Goal: Task Accomplishment & Management: Manage account settings

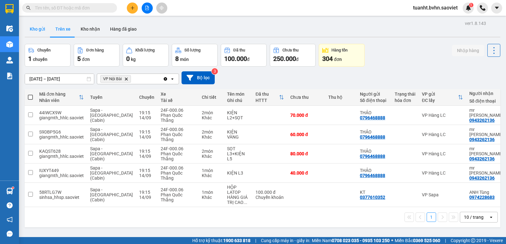
click at [40, 28] on button "Kho gửi" at bounding box center [38, 28] width 26 height 15
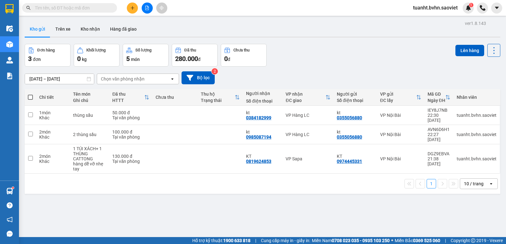
click at [31, 99] on span at bounding box center [30, 97] width 5 height 5
click at [30, 94] on input "checkbox" at bounding box center [30, 94] width 0 height 0
checkbox input "true"
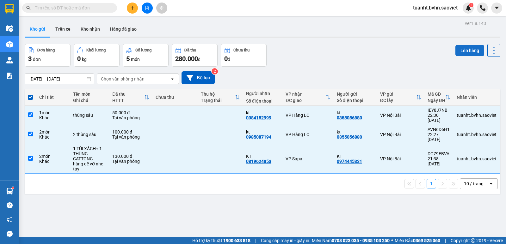
click at [455, 53] on button "Lên hàng" at bounding box center [469, 50] width 29 height 11
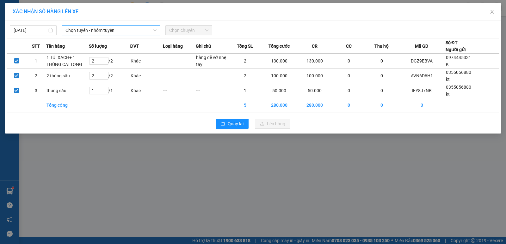
click at [104, 29] on span "Chọn tuyến - nhóm tuyến" at bounding box center [110, 30] width 91 height 9
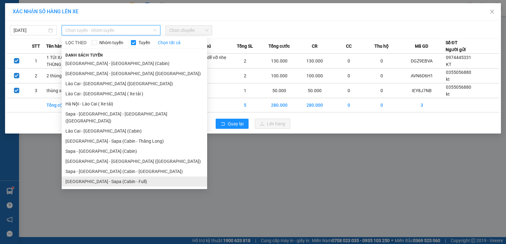
click at [117, 177] on li "[GEOGRAPHIC_DATA] - Sapa (Cabin - Full)" at bounding box center [134, 182] width 145 height 10
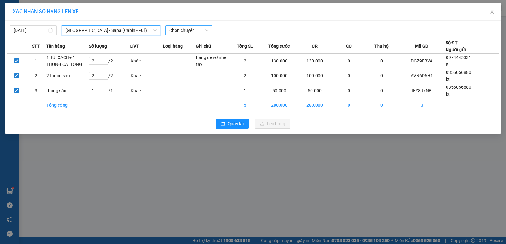
click at [195, 33] on span "Chọn chuyến" at bounding box center [188, 30] width 39 height 9
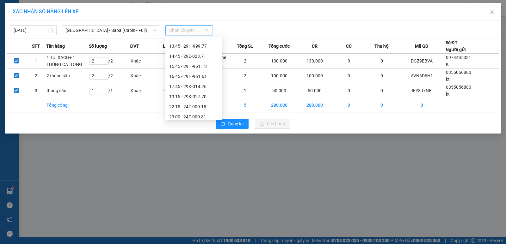
scroll to position [91, 0]
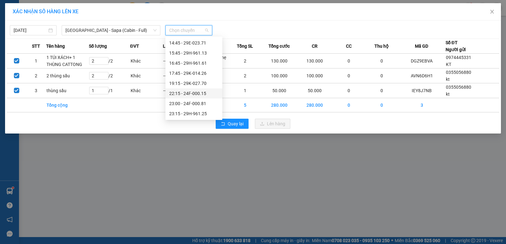
click at [198, 90] on div "22:15 - 24F-000.15" at bounding box center [193, 93] width 49 height 7
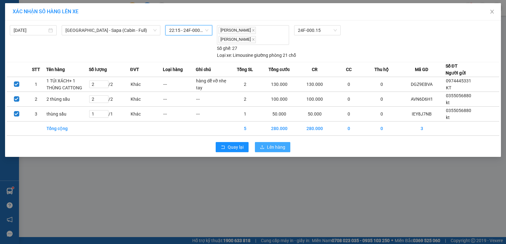
click at [265, 145] on button "Lên hàng" at bounding box center [272, 147] width 35 height 10
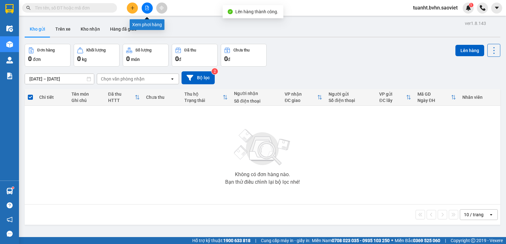
click at [149, 10] on button at bounding box center [147, 8] width 11 height 11
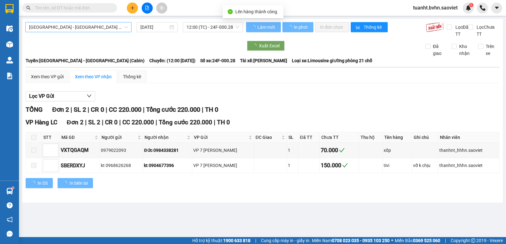
click at [98, 27] on span "[GEOGRAPHIC_DATA] - [GEOGRAPHIC_DATA] (Cabin)" at bounding box center [78, 26] width 99 height 9
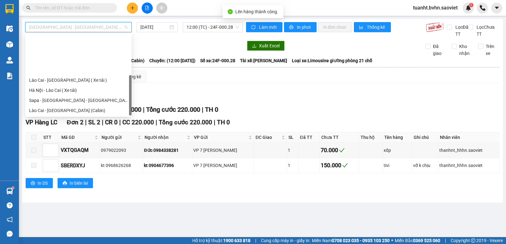
scroll to position [51, 0]
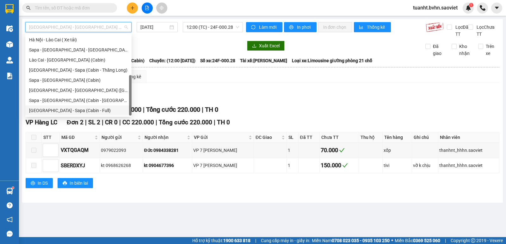
click at [84, 111] on div "[GEOGRAPHIC_DATA] - Sapa (Cabin - Full)" at bounding box center [78, 110] width 99 height 7
type input "[DATE]"
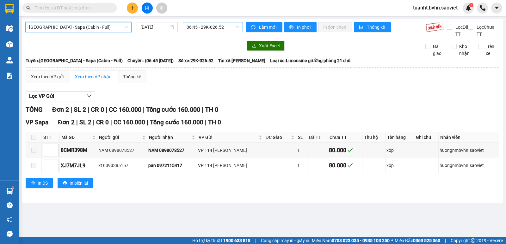
click at [213, 26] on span "06:45 - 29K-026.52" at bounding box center [213, 26] width 52 height 9
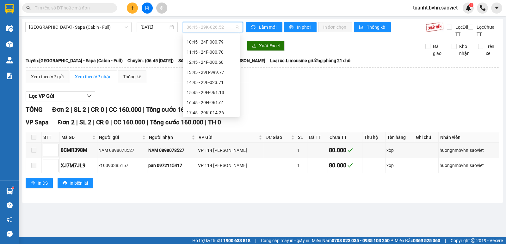
scroll to position [91, 0]
click at [218, 89] on div "22:15 - 24F-000.15" at bounding box center [211, 90] width 49 height 7
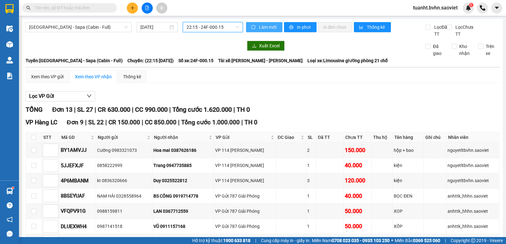
click at [251, 27] on icon "sync" at bounding box center [253, 27] width 4 height 4
click at [297, 29] on span "In phơi" at bounding box center [304, 27] width 15 height 7
click at [233, 29] on span "22:15 - 24F-000.15" at bounding box center [213, 26] width 52 height 9
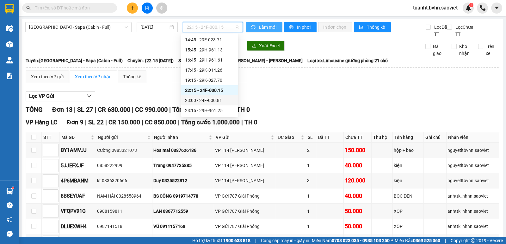
click at [219, 101] on div "23:00 - 24F-000.81" at bounding box center [209, 100] width 49 height 7
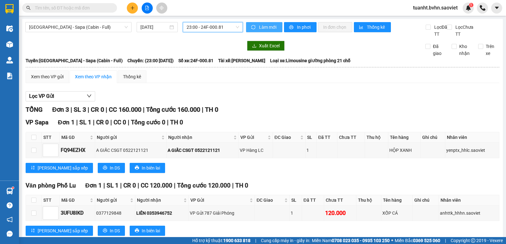
click at [260, 26] on span "Làm mới" at bounding box center [268, 27] width 18 height 7
click at [292, 29] on button "In phơi" at bounding box center [300, 27] width 33 height 10
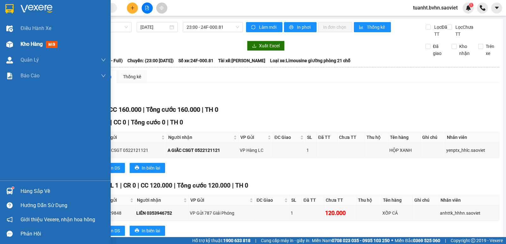
click at [7, 45] on img at bounding box center [9, 44] width 7 height 7
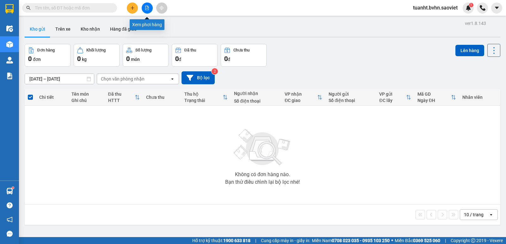
click at [147, 7] on icon "file-add" at bounding box center [147, 8] width 4 height 4
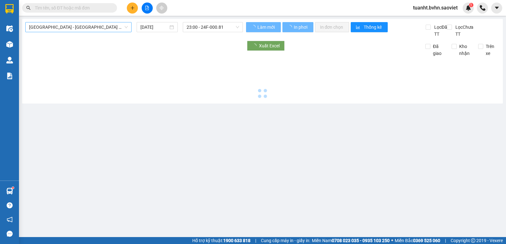
type input "[DATE]"
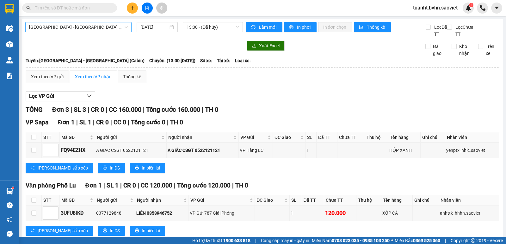
click at [95, 26] on span "[GEOGRAPHIC_DATA] - [GEOGRAPHIC_DATA] (Cabin)" at bounding box center [78, 26] width 99 height 9
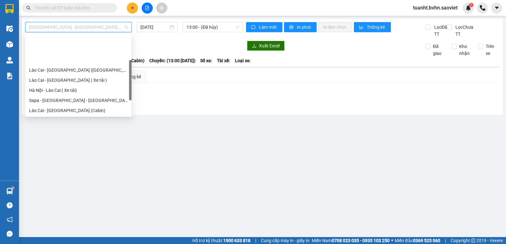
scroll to position [32, 0]
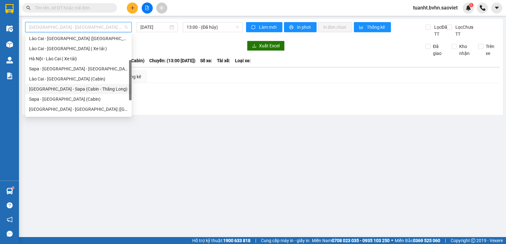
click at [89, 90] on div "[GEOGRAPHIC_DATA] - Sapa (Cabin - Thăng Long)" at bounding box center [78, 89] width 99 height 7
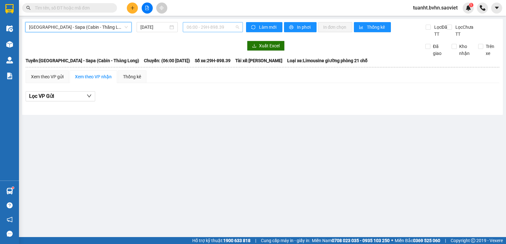
click at [203, 28] on span "06:00 - 29H-898.39" at bounding box center [213, 26] width 52 height 9
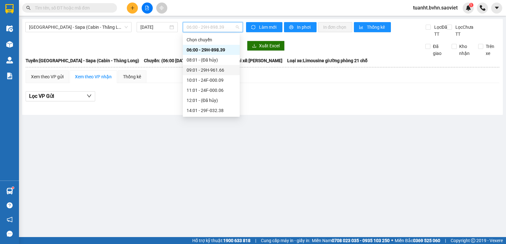
scroll to position [51, 0]
click at [165, 25] on input "[DATE]" at bounding box center [154, 27] width 28 height 7
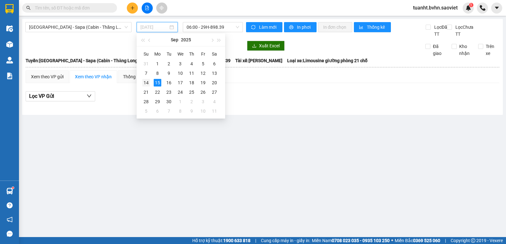
click at [148, 82] on div "14" at bounding box center [146, 83] width 8 height 8
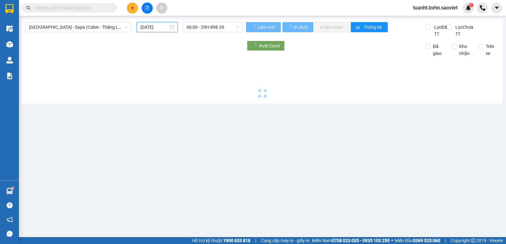
type input "[DATE]"
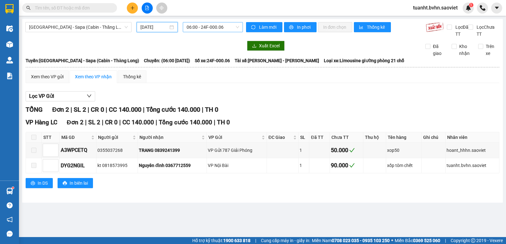
click at [198, 25] on span "06:00 - 24F-000.06" at bounding box center [213, 26] width 52 height 9
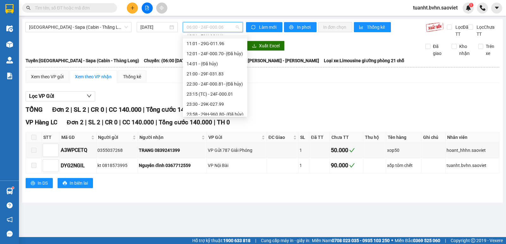
scroll to position [61, 0]
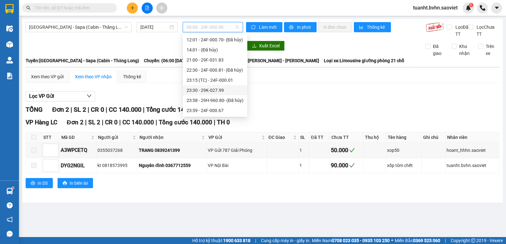
click at [211, 88] on div "23:30 - 29K-027.99" at bounding box center [215, 90] width 57 height 7
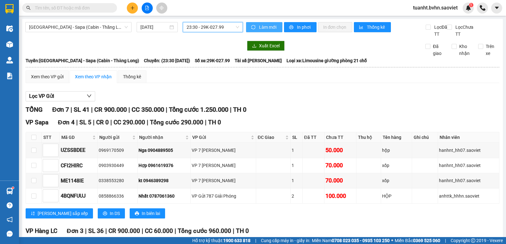
click at [252, 24] on button "Làm mới" at bounding box center [264, 27] width 36 height 10
click at [289, 28] on icon "printer" at bounding box center [291, 27] width 4 height 4
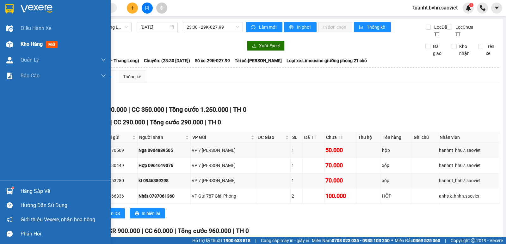
click at [5, 43] on div at bounding box center [9, 44] width 11 height 11
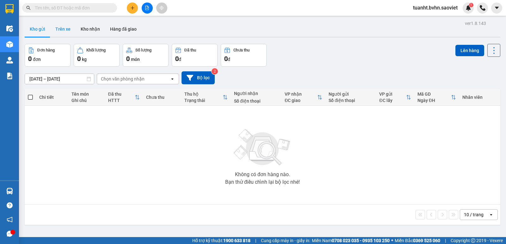
click at [67, 29] on button "Trên xe" at bounding box center [62, 28] width 25 height 15
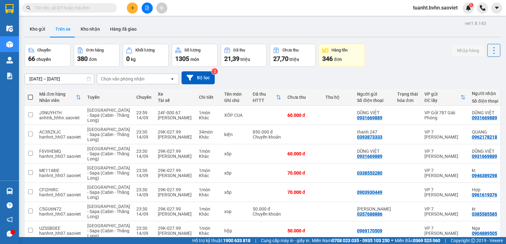
click at [142, 77] on div "Chọn văn phòng nhận" at bounding box center [123, 79] width 44 height 6
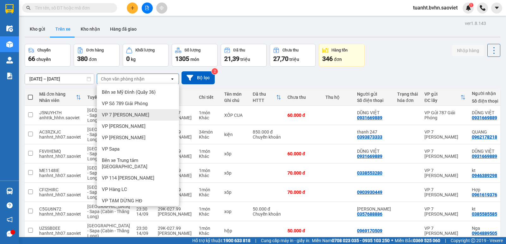
scroll to position [53, 0]
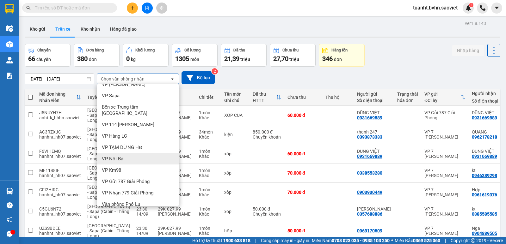
click at [134, 153] on div "VP Nội Bài" at bounding box center [138, 158] width 82 height 11
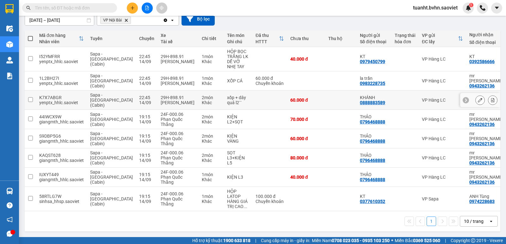
scroll to position [61, 0]
click at [28, 196] on input "checkbox" at bounding box center [30, 198] width 5 height 5
checkbox input "true"
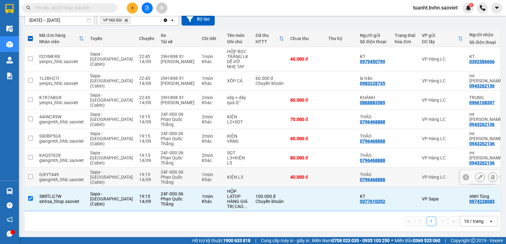
click at [31, 175] on input "checkbox" at bounding box center [30, 176] width 5 height 5
checkbox input "true"
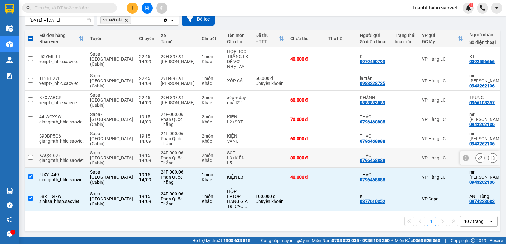
click at [30, 155] on input "checkbox" at bounding box center [30, 157] width 5 height 5
checkbox input "true"
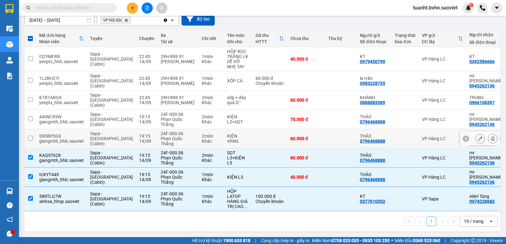
click at [31, 136] on input "checkbox" at bounding box center [30, 138] width 5 height 5
checkbox input "true"
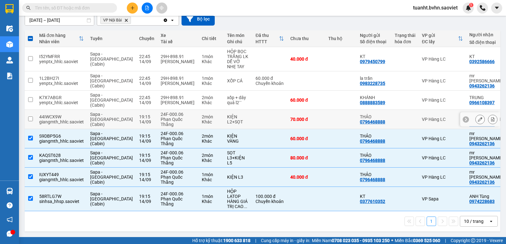
click at [29, 117] on input "checkbox" at bounding box center [30, 119] width 5 height 5
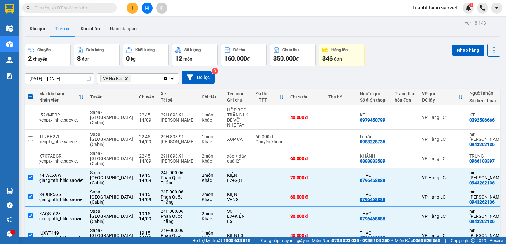
scroll to position [0, 0]
click at [453, 49] on button "Nhập hàng" at bounding box center [468, 50] width 32 height 11
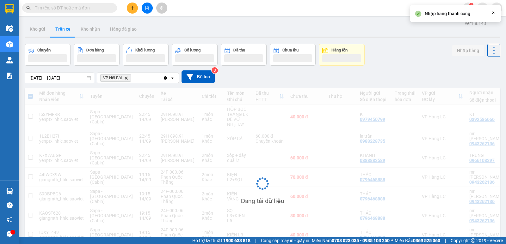
checkbox input "false"
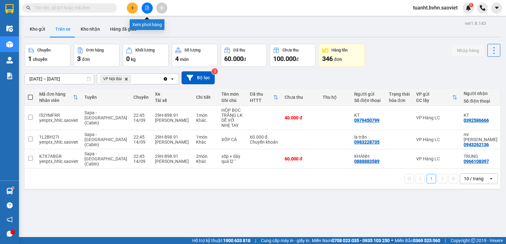
click at [151, 9] on button at bounding box center [147, 8] width 11 height 11
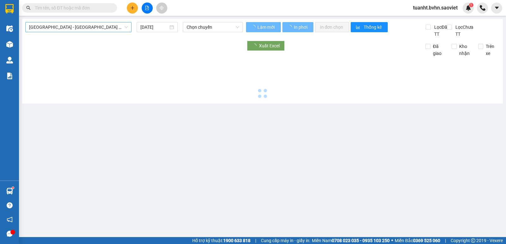
type input "[DATE]"
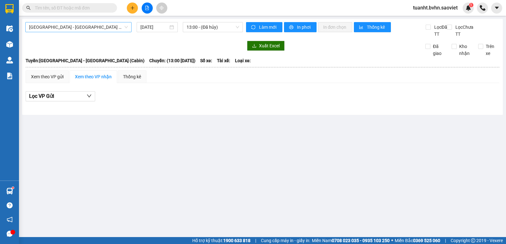
click at [83, 28] on span "[GEOGRAPHIC_DATA] - [GEOGRAPHIC_DATA] (Cabin)" at bounding box center [78, 26] width 99 height 9
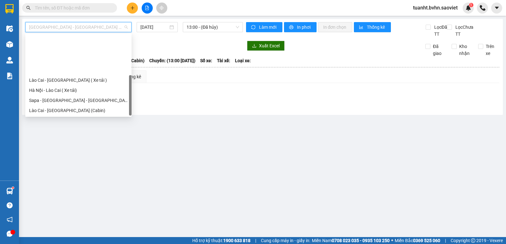
scroll to position [51, 0]
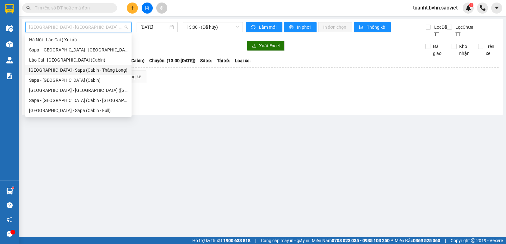
click at [86, 67] on div "[GEOGRAPHIC_DATA] - Sapa (Cabin - Thăng Long)" at bounding box center [78, 70] width 99 height 7
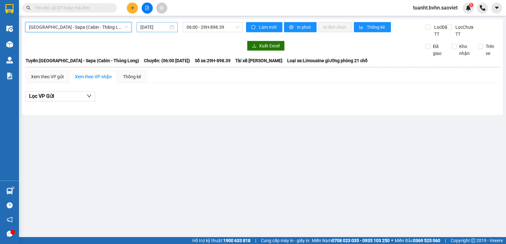
click at [149, 26] on input "[DATE]" at bounding box center [154, 27] width 28 height 7
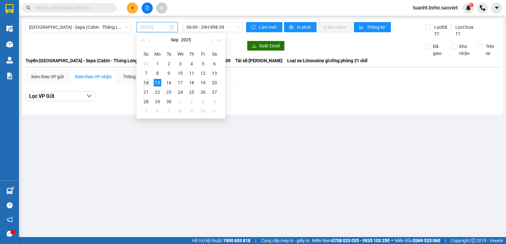
click at [149, 80] on div "14" at bounding box center [146, 83] width 8 height 8
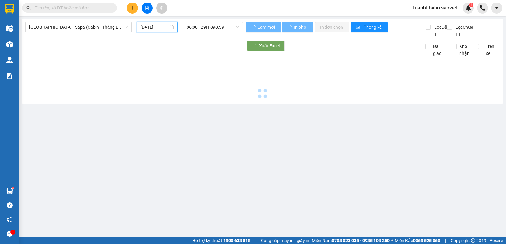
type input "[DATE]"
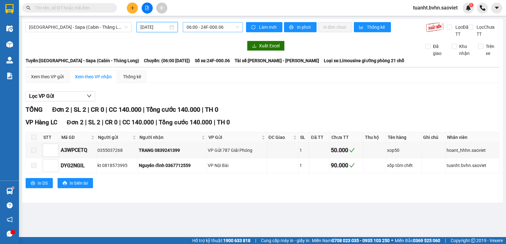
click at [196, 25] on span "06:00 - 24F-000.06" at bounding box center [213, 26] width 52 height 9
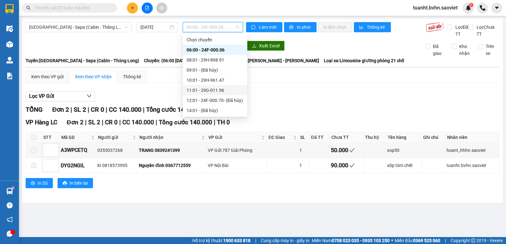
scroll to position [61, 0]
click at [216, 111] on div "23:59 - 24F-000.67" at bounding box center [215, 110] width 57 height 7
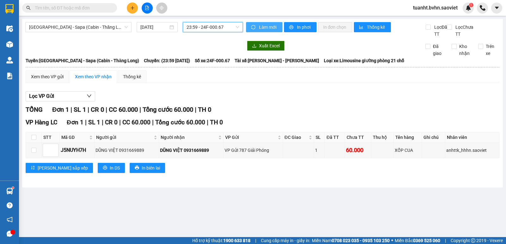
click at [270, 27] on span "Làm mới" at bounding box center [268, 27] width 18 height 7
click at [293, 27] on span "printer" at bounding box center [291, 27] width 5 height 5
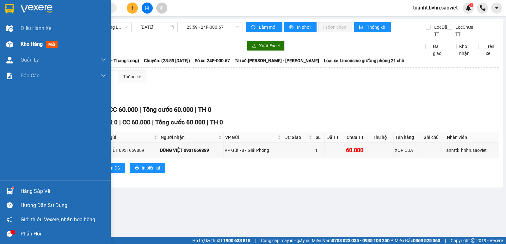
click at [10, 43] on img at bounding box center [9, 44] width 7 height 7
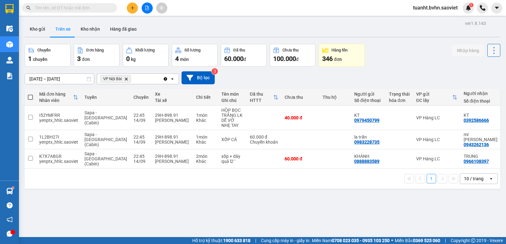
click at [487, 52] on button at bounding box center [493, 50] width 13 height 13
click at [480, 67] on span "Làm mới" at bounding box center [479, 67] width 17 height 6
